Goal: Find specific page/section: Find specific page/section

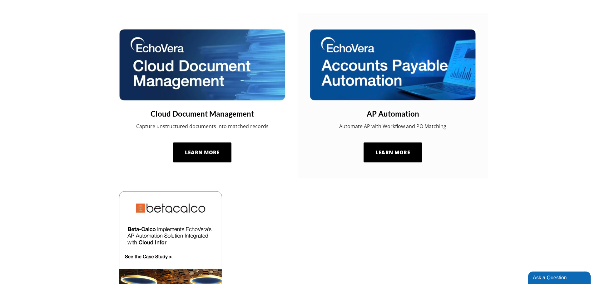
scroll to position [468, 0]
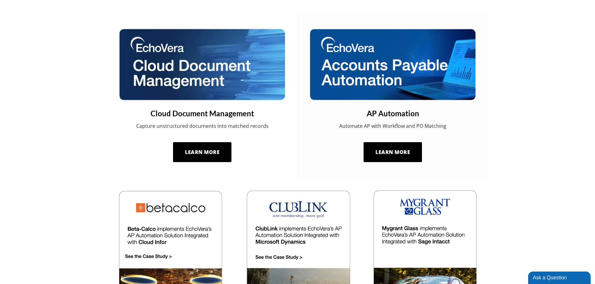
click at [390, 79] on img at bounding box center [393, 64] width 168 height 73
click at [381, 151] on span "Learn More" at bounding box center [392, 152] width 35 height 7
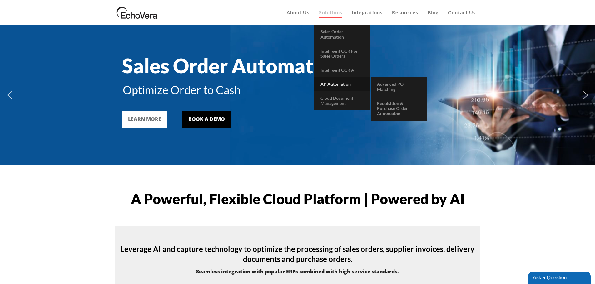
click at [339, 84] on span "AP Automation" at bounding box center [335, 83] width 30 height 5
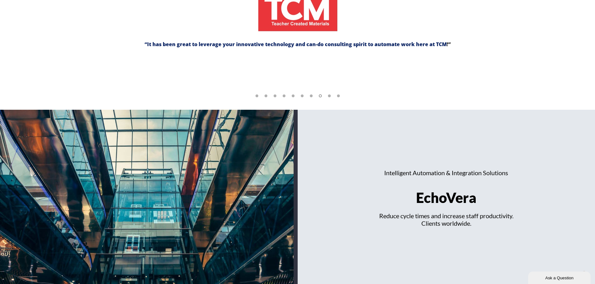
scroll to position [970, 0]
